Goal: Transaction & Acquisition: Purchase product/service

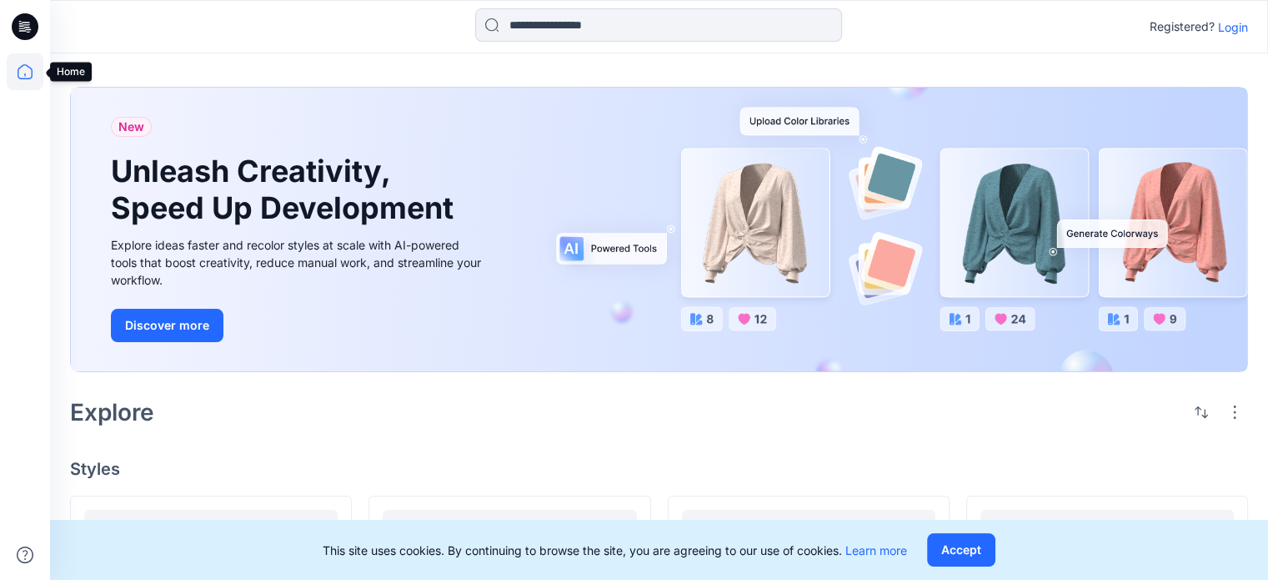
click at [28, 68] on icon at bounding box center [25, 71] width 37 height 37
click at [1247, 23] on p "Login" at bounding box center [1233, 27] width 30 height 18
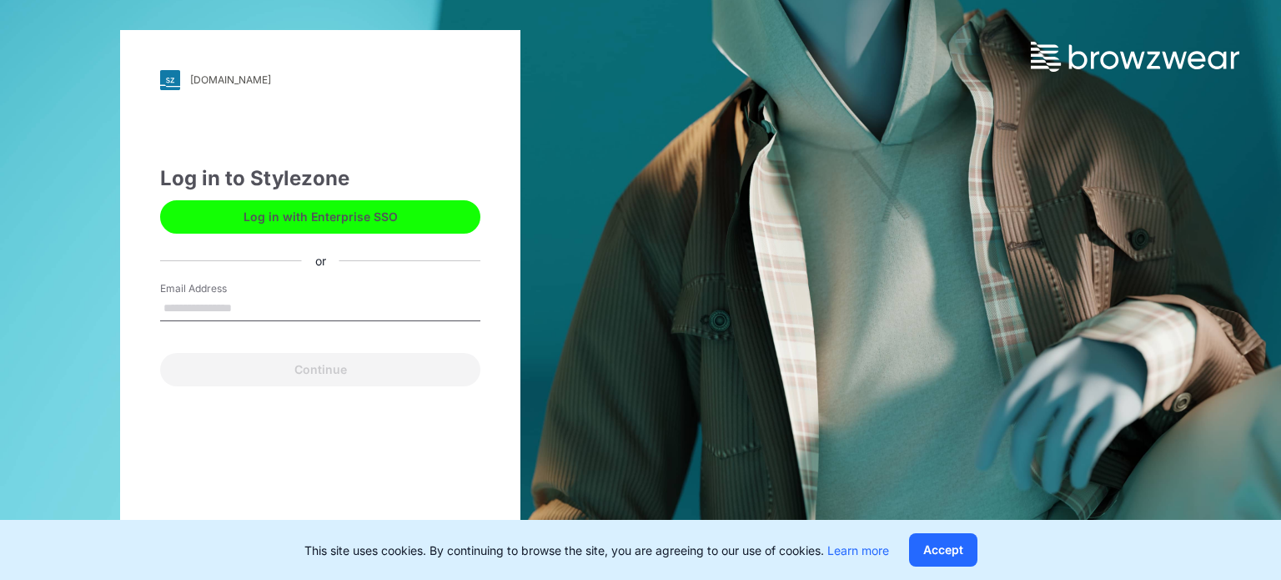
click at [246, 309] on input "Email Address" at bounding box center [320, 308] width 320 height 25
type input "**********"
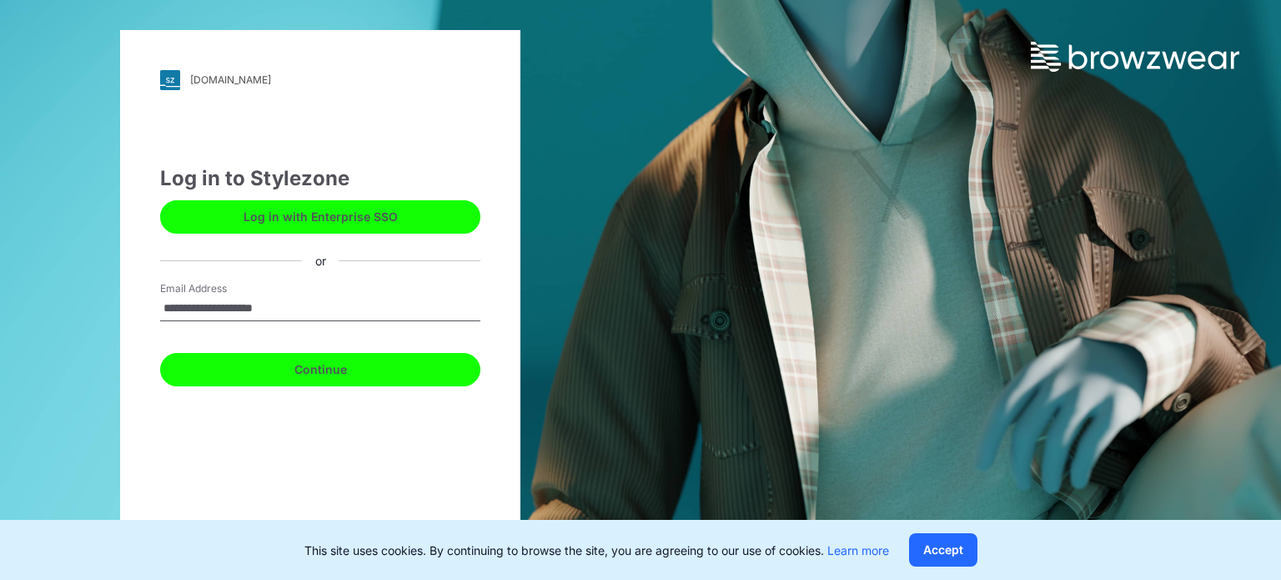
click at [294, 382] on button "Continue" at bounding box center [320, 369] width 320 height 33
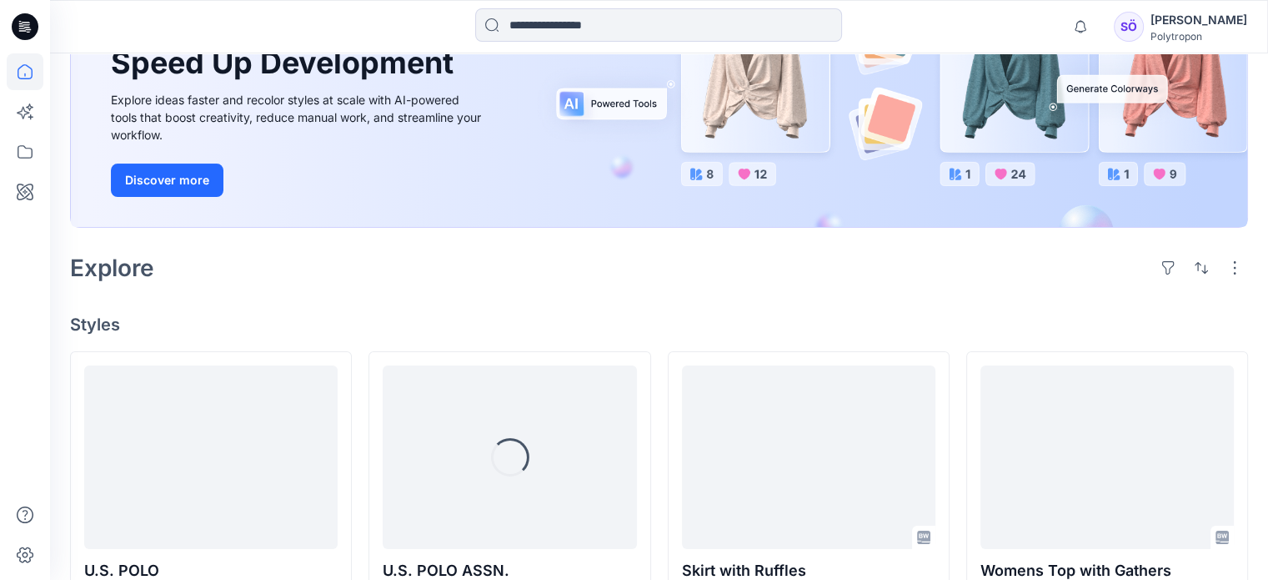
scroll to position [243, 0]
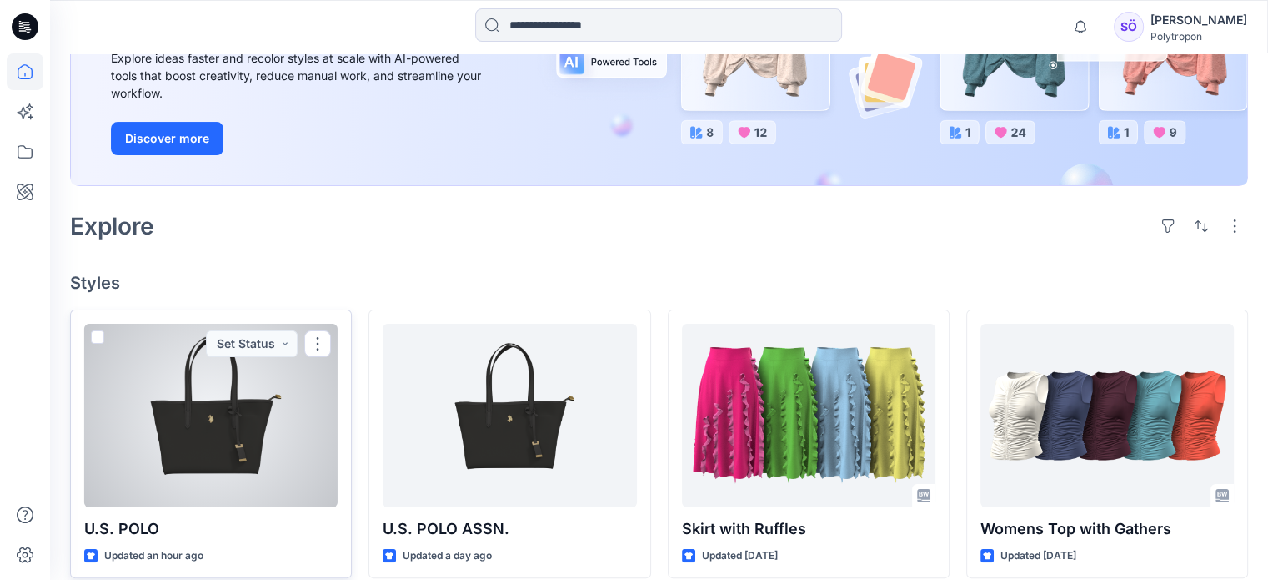
click at [227, 445] on div at bounding box center [210, 415] width 253 height 183
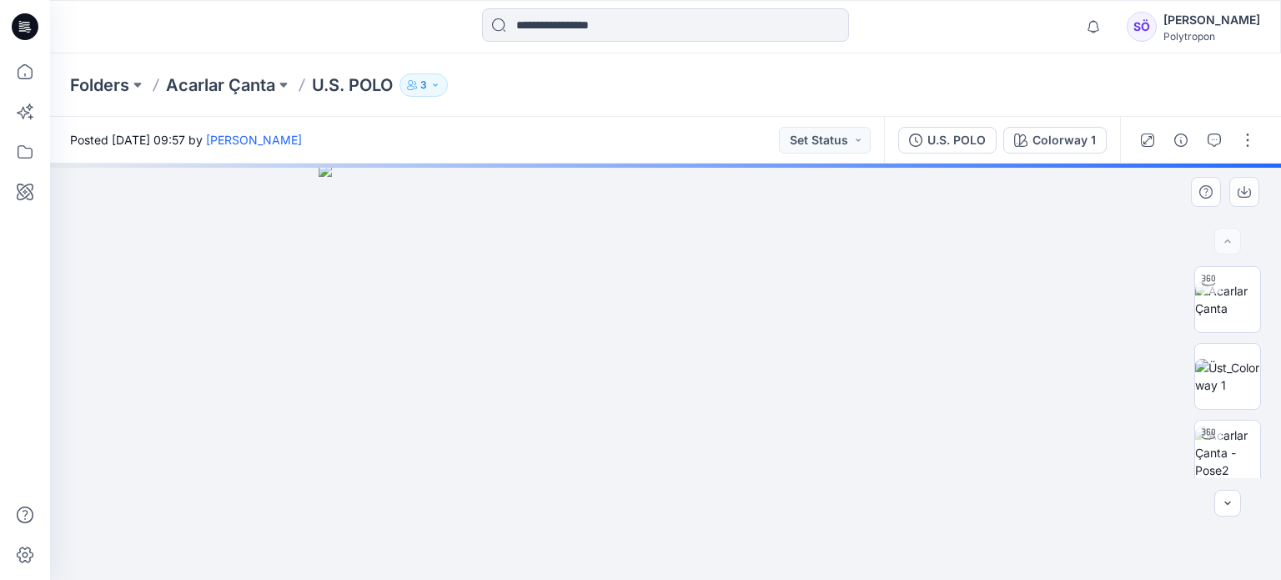
drag, startPoint x: 777, startPoint y: 429, endPoint x: 587, endPoint y: 451, distance: 191.4
click at [587, 451] on img at bounding box center [666, 371] width 694 height 416
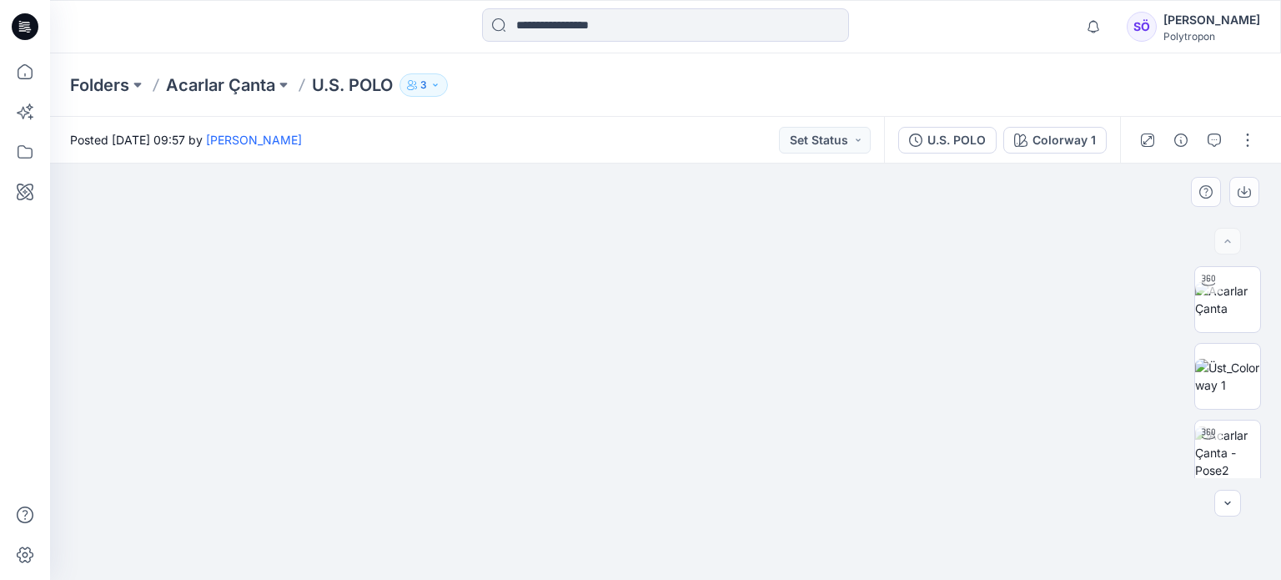
drag, startPoint x: 800, startPoint y: 376, endPoint x: 504, endPoint y: 394, distance: 295.7
click at [504, 394] on img at bounding box center [665, 338] width 834 height 484
drag, startPoint x: 720, startPoint y: 310, endPoint x: 720, endPoint y: 133, distance: 177.6
click at [720, 133] on div "Posted [DATE] 09:57 by [PERSON_NAME] Set Status U.S. POLO Colorway 1 Colorway 1…" at bounding box center [665, 348] width 1231 height 463
click at [1233, 376] on img at bounding box center [1227, 376] width 65 height 35
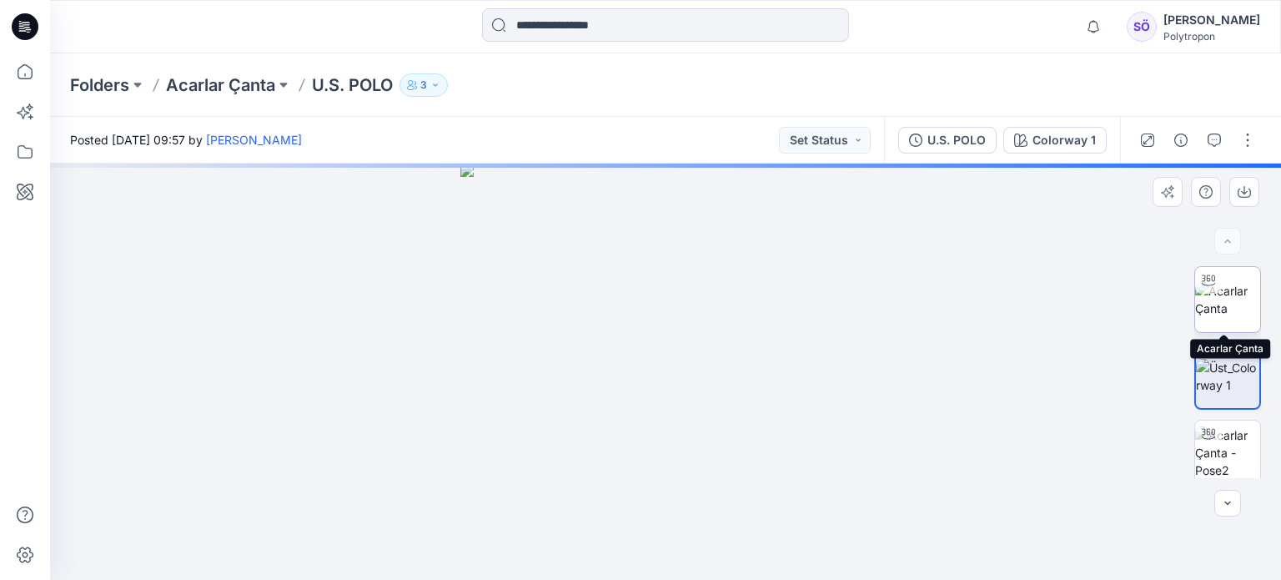
click at [1235, 282] on img at bounding box center [1227, 299] width 65 height 35
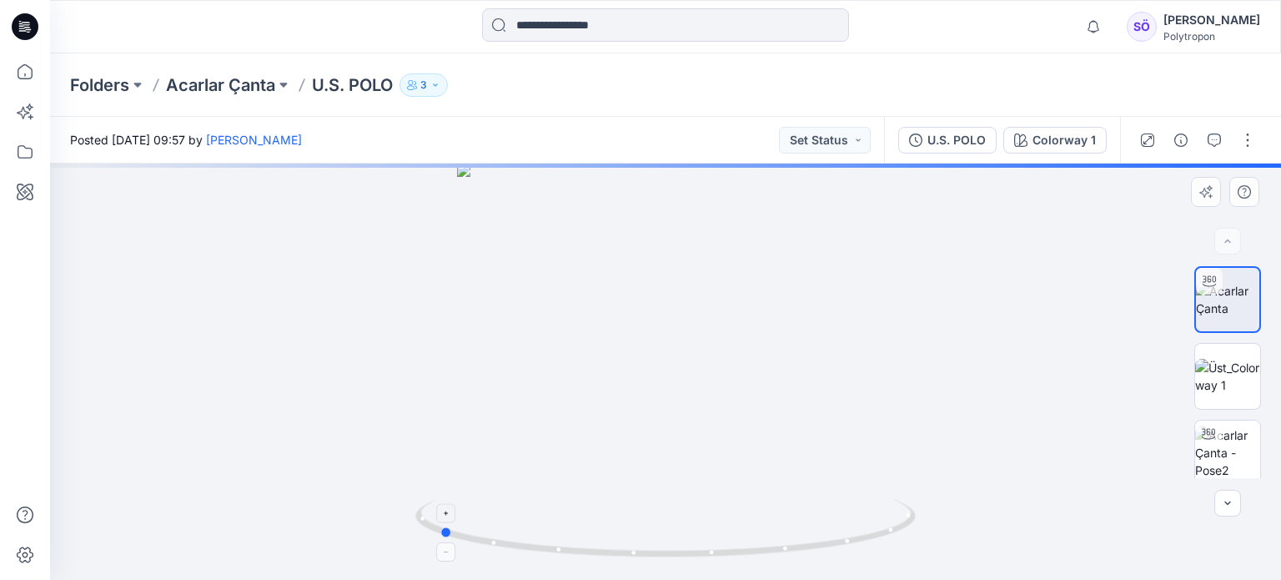
drag, startPoint x: 676, startPoint y: 556, endPoint x: 449, endPoint y: 557, distance: 226.8
click at [449, 557] on icon at bounding box center [667, 530] width 504 height 63
click at [1214, 376] on img at bounding box center [1227, 376] width 65 height 35
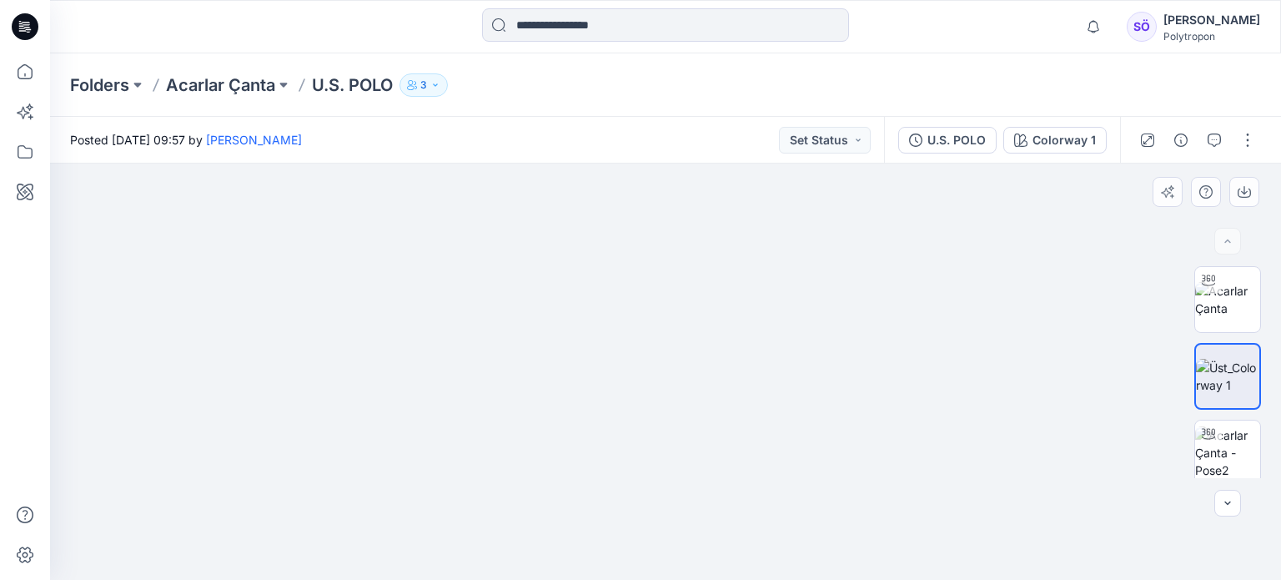
drag, startPoint x: 670, startPoint y: 459, endPoint x: 802, endPoint y: 259, distance: 239.6
click at [802, 259] on img at bounding box center [665, 310] width 531 height 539
click at [1223, 452] on img at bounding box center [1227, 452] width 65 height 53
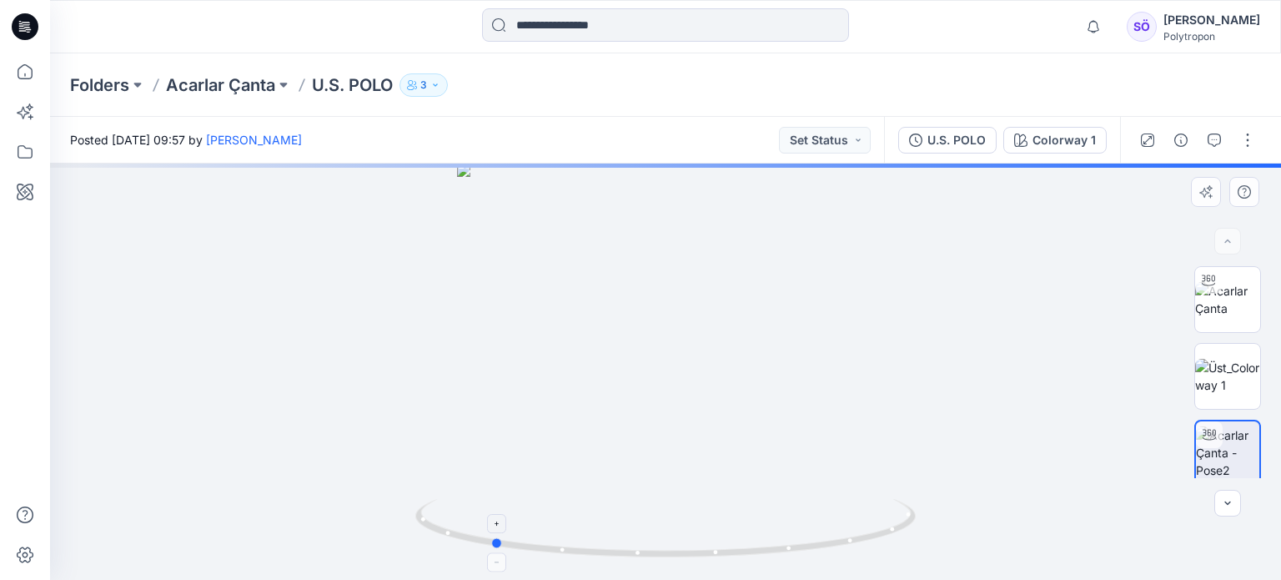
drag, startPoint x: 723, startPoint y: 550, endPoint x: 549, endPoint y: 546, distance: 174.3
click at [549, 546] on icon at bounding box center [667, 530] width 504 height 63
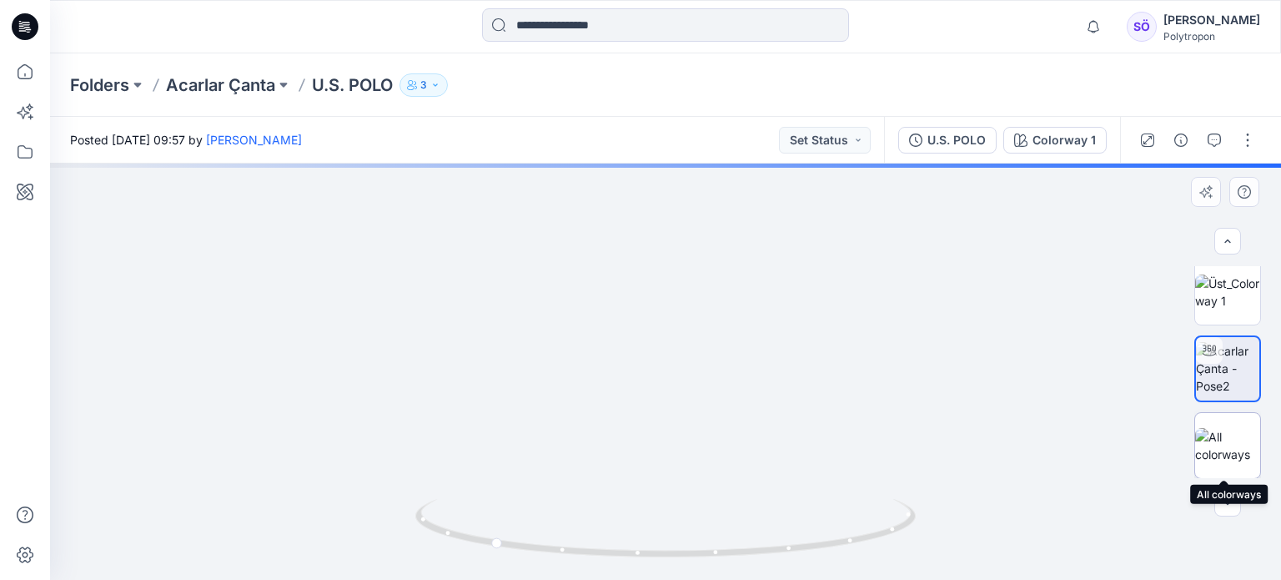
click at [1220, 469] on div at bounding box center [1227, 445] width 67 height 67
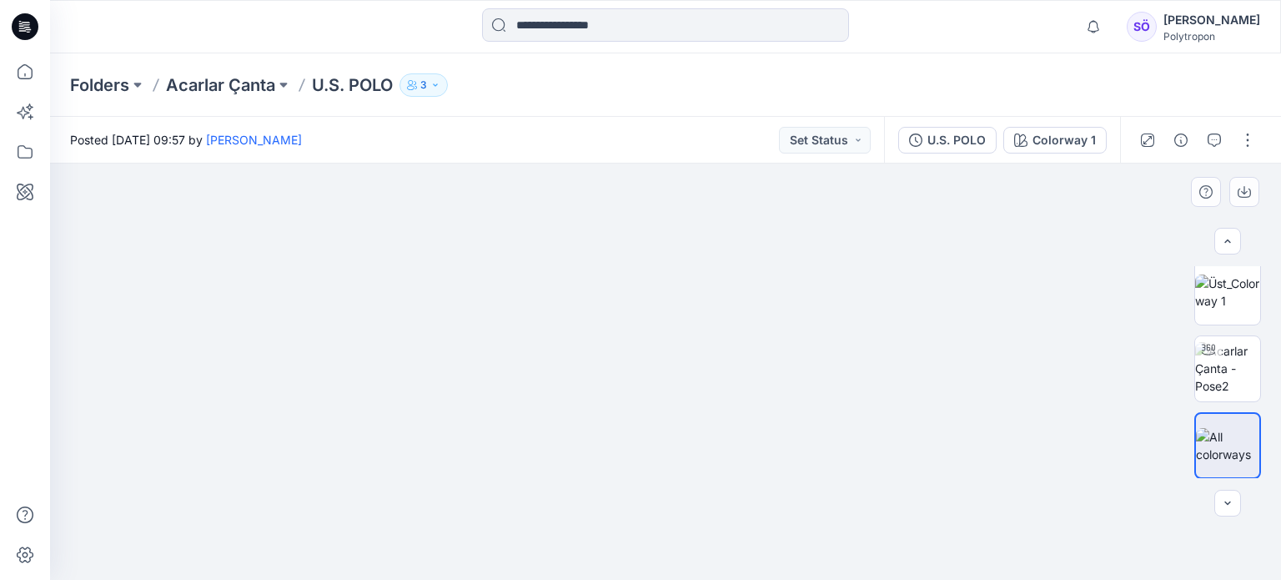
click at [740, 429] on img at bounding box center [665, 351] width 834 height 459
drag, startPoint x: 740, startPoint y: 429, endPoint x: 752, endPoint y: 372, distance: 58.1
click at [752, 372] on img at bounding box center [665, 351] width 834 height 459
click at [1209, 366] on img at bounding box center [1227, 368] width 65 height 53
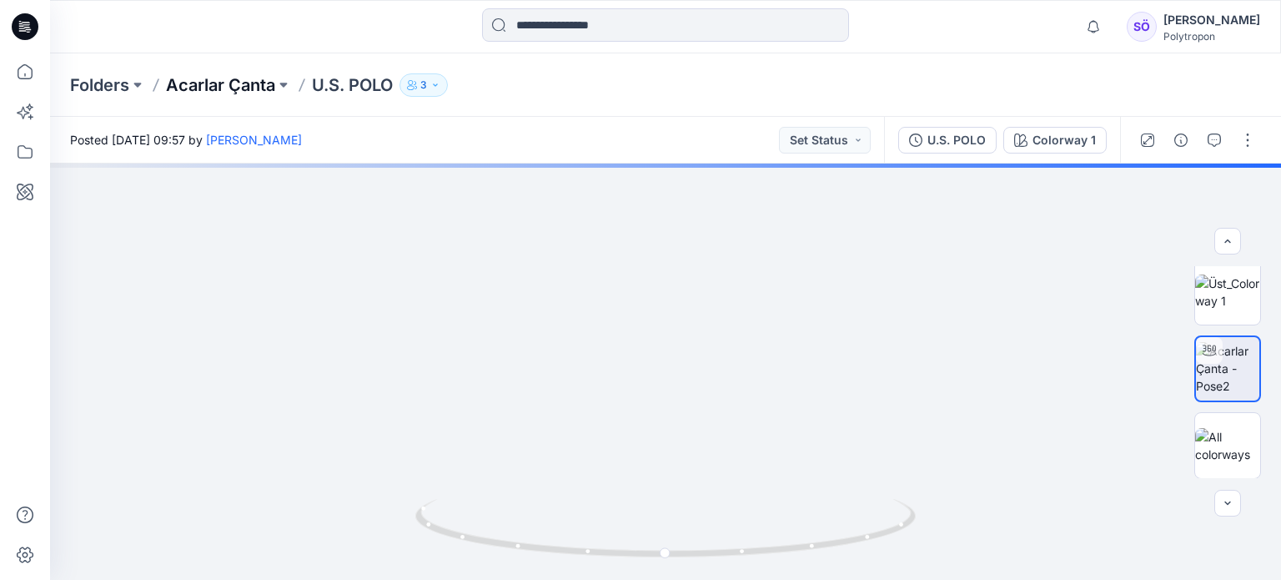
click at [227, 87] on p "Acarlar Çanta" at bounding box center [220, 84] width 109 height 23
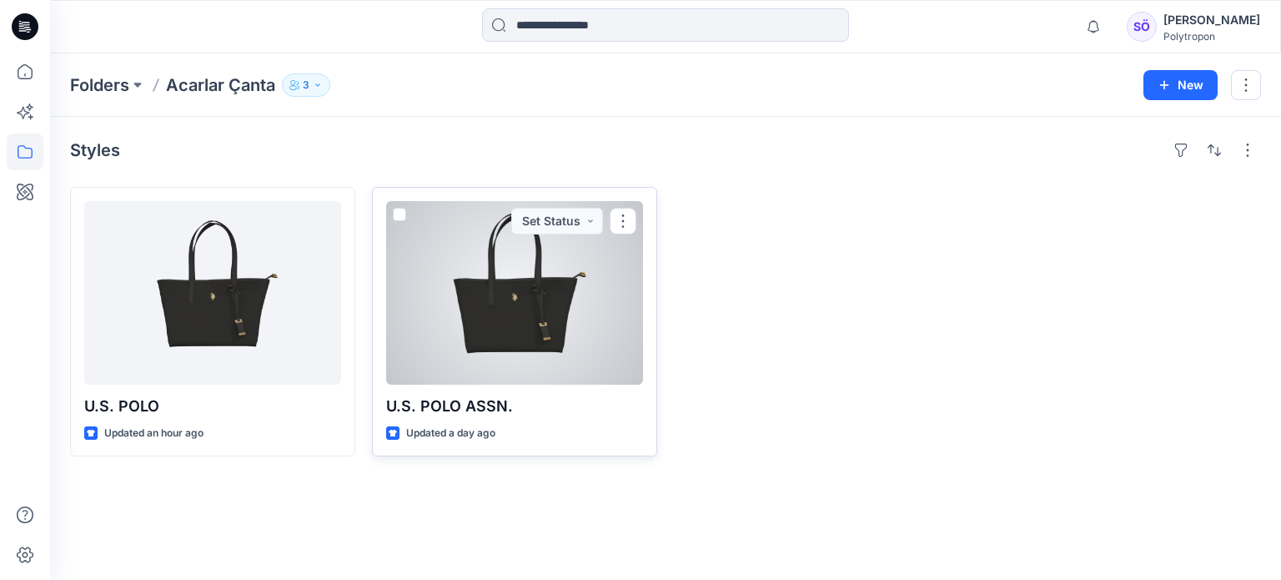
click at [473, 346] on div at bounding box center [514, 292] width 257 height 183
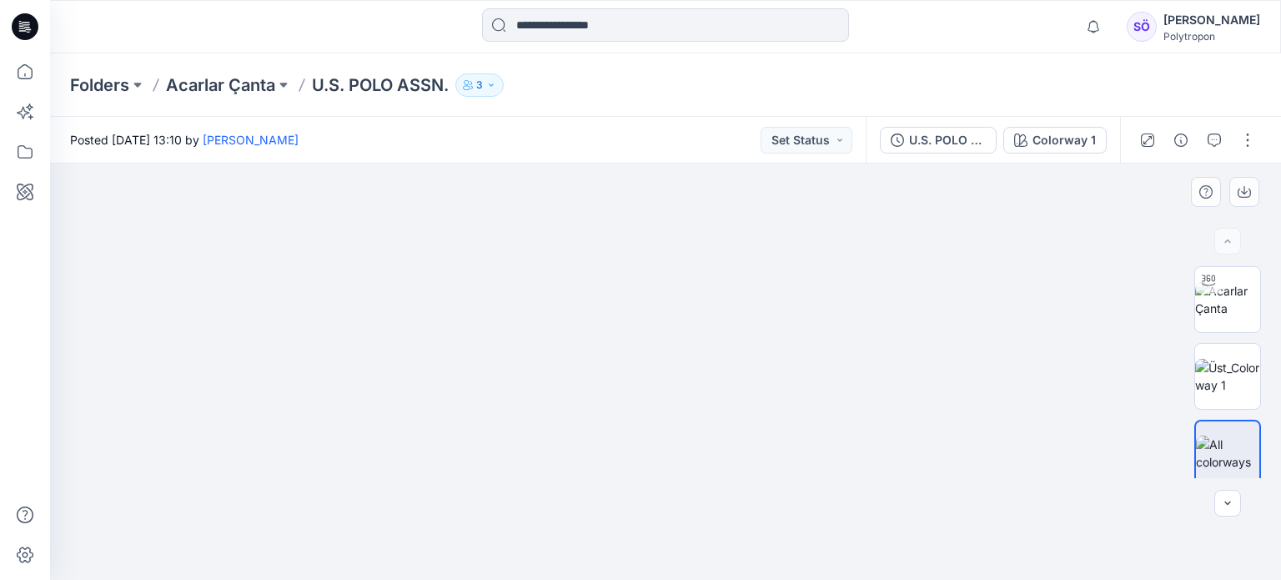
click at [752, 478] on img at bounding box center [666, 358] width 786 height 444
click at [1222, 386] on img at bounding box center [1227, 376] width 65 height 35
